Goal: Transaction & Acquisition: Purchase product/service

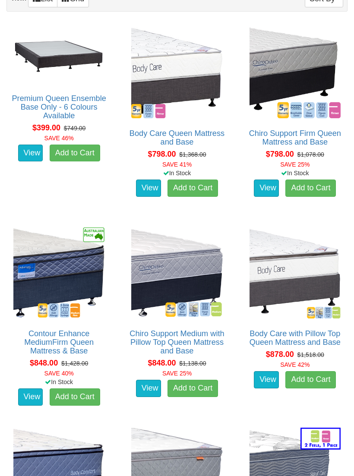
scroll to position [494, 0]
click at [181, 247] on img at bounding box center [176, 272] width 95 height 95
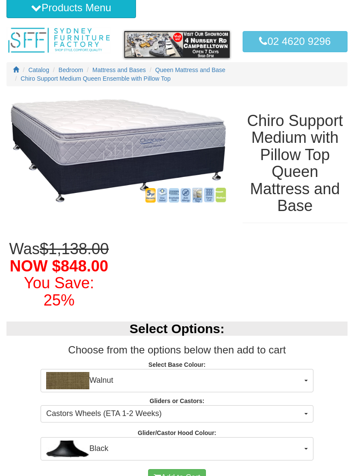
scroll to position [27, 0]
click at [305, 380] on button "Walnut" at bounding box center [177, 380] width 273 height 23
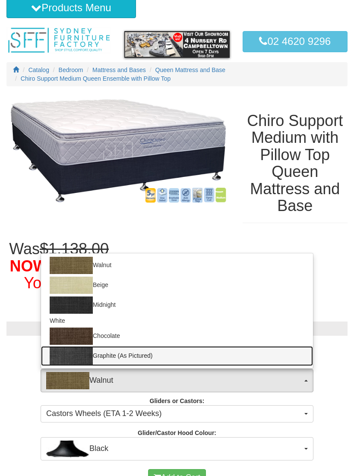
click at [112, 351] on link "Graphite (As Pictured)" at bounding box center [177, 356] width 272 height 20
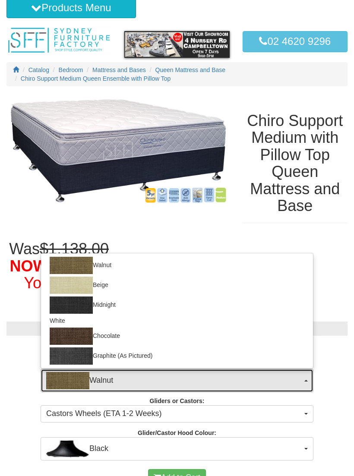
select select "1209"
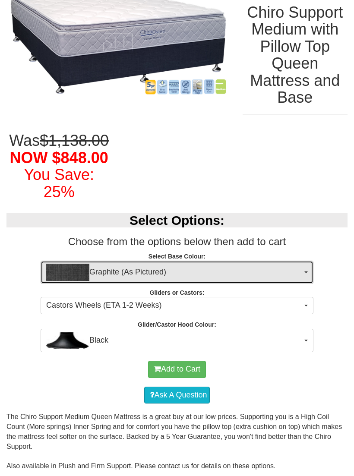
scroll to position [135, 0]
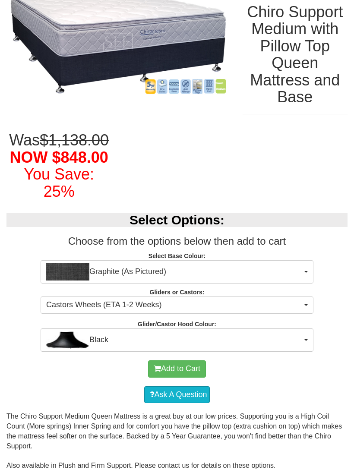
click at [304, 304] on button "Castors Wheels (ETA 1-2 Weeks)" at bounding box center [177, 304] width 273 height 17
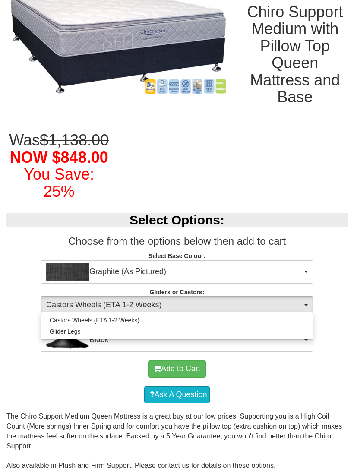
click at [173, 304] on div at bounding box center [177, 238] width 354 height 476
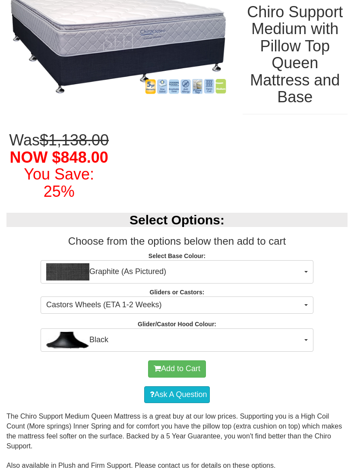
click at [306, 338] on button "Black" at bounding box center [177, 339] width 273 height 23
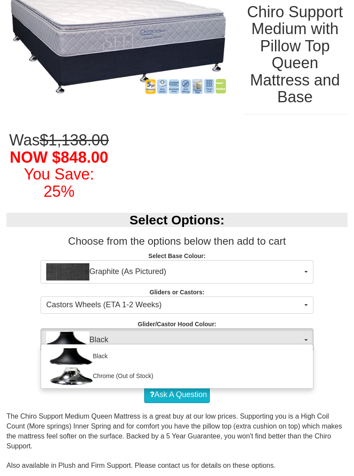
click at [302, 333] on div at bounding box center [177, 238] width 354 height 476
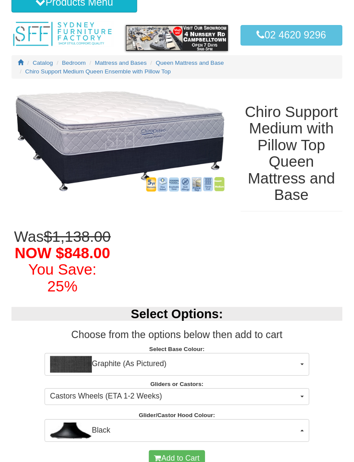
scroll to position [0, 0]
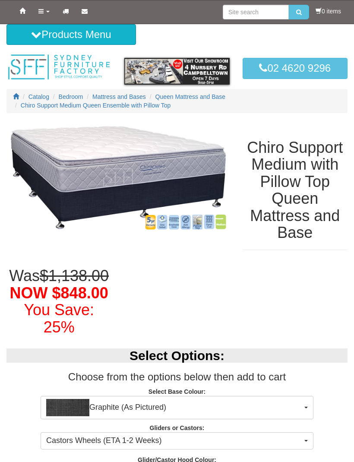
click at [151, 225] on img at bounding box center [117, 177] width 223 height 111
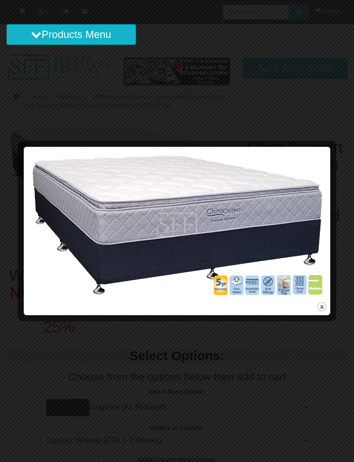
click at [237, 293] on img at bounding box center [177, 225] width 300 height 150
click at [239, 285] on img at bounding box center [177, 225] width 300 height 150
click at [254, 286] on img at bounding box center [177, 225] width 300 height 150
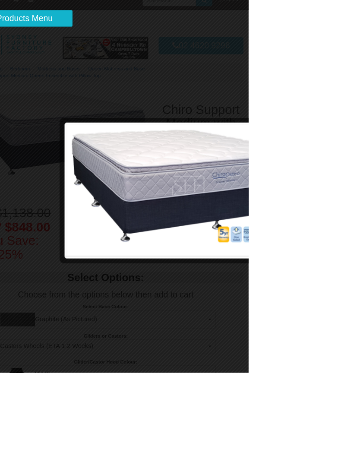
scroll to position [62, 85]
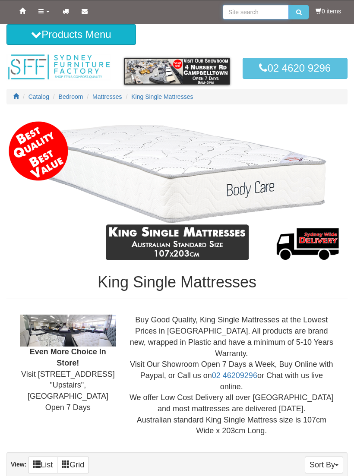
click at [231, 12] on input "search" at bounding box center [256, 12] width 66 height 15
type input "Sleepermaker"
click at [296, 12] on button "submit" at bounding box center [299, 12] width 20 height 15
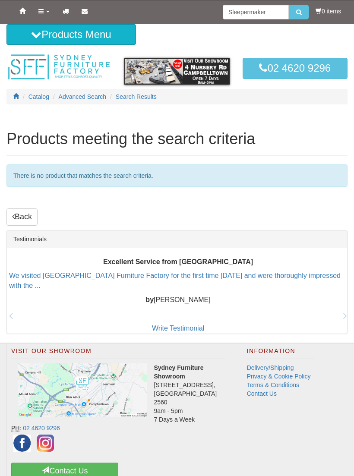
click at [296, 13] on icon "submit" at bounding box center [299, 12] width 6 height 6
